Goal: Task Accomplishment & Management: Use online tool/utility

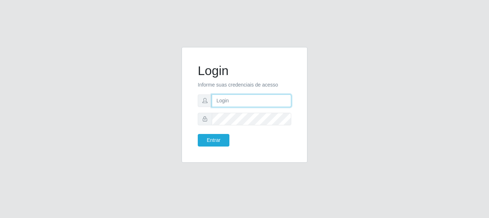
drag, startPoint x: 264, startPoint y: 100, endPoint x: 264, endPoint y: 106, distance: 6.1
click at [264, 100] on input "text" at bounding box center [252, 101] width 80 height 13
type input "[EMAIL_ADDRESS][DOMAIN_NAME]"
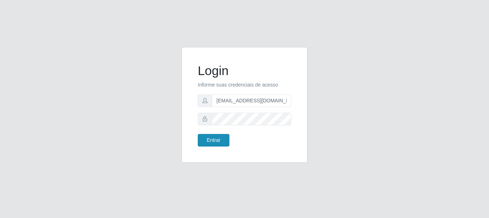
click at [218, 133] on form "Login Informe suas credenciais de acesso [EMAIL_ADDRESS][DOMAIN_NAME] Entrar" at bounding box center [245, 104] width 94 height 83
click at [218, 135] on button "Entrar" at bounding box center [214, 140] width 32 height 13
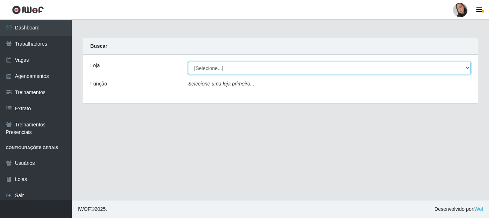
drag, startPoint x: 269, startPoint y: 65, endPoint x: 269, endPoint y: 74, distance: 9.4
click at [269, 65] on select "[Selecione...] Supermercado [GEOGRAPHIC_DATA]" at bounding box center [329, 68] width 283 height 13
select select "165"
click at [188, 62] on select "[Selecione...] Supermercado [GEOGRAPHIC_DATA]" at bounding box center [329, 68] width 283 height 13
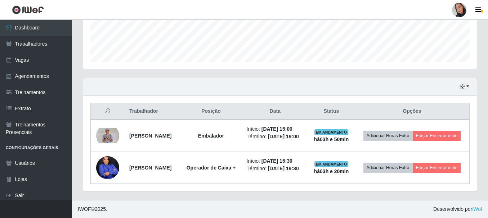
scroll to position [206, 0]
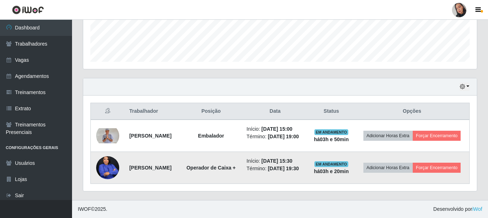
click at [105, 169] on img at bounding box center [107, 168] width 23 height 29
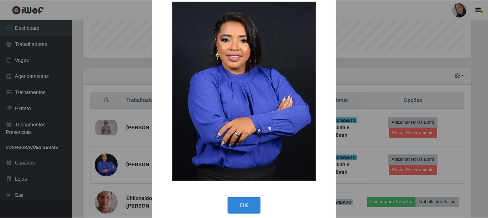
scroll to position [25, 0]
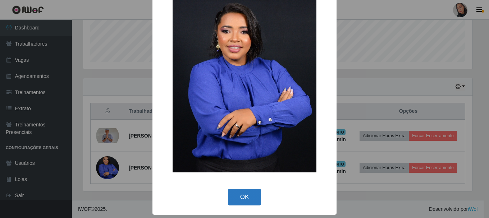
click at [223, 193] on div "OK Cancel" at bounding box center [245, 197] width 170 height 21
click at [246, 200] on button "OK" at bounding box center [244, 197] width 33 height 17
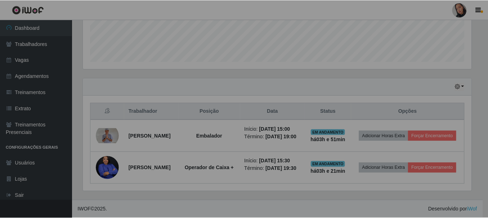
scroll to position [149, 393]
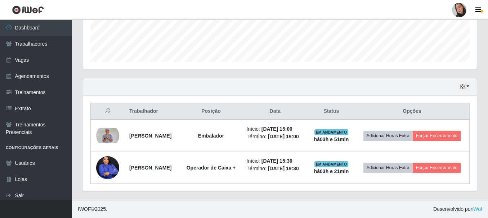
click at [458, 9] on div at bounding box center [459, 10] width 14 height 14
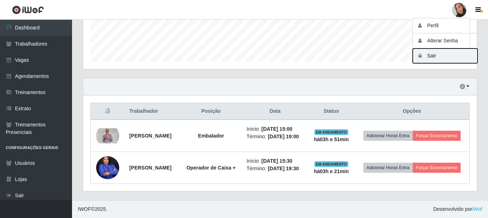
click at [444, 57] on button "Sair" at bounding box center [444, 56] width 65 height 15
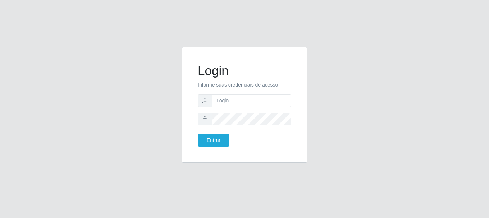
drag, startPoint x: 489, startPoint y: 163, endPoint x: 484, endPoint y: 171, distance: 9.8
click at [485, 170] on div "Login Informe suas credenciais de acesso Entrar" at bounding box center [244, 109] width 489 height 218
drag, startPoint x: 484, startPoint y: 171, endPoint x: 465, endPoint y: 215, distance: 47.8
click at [466, 207] on div "Login Informe suas credenciais de acesso Entrar" at bounding box center [244, 109] width 489 height 218
